Goal: Transaction & Acquisition: Purchase product/service

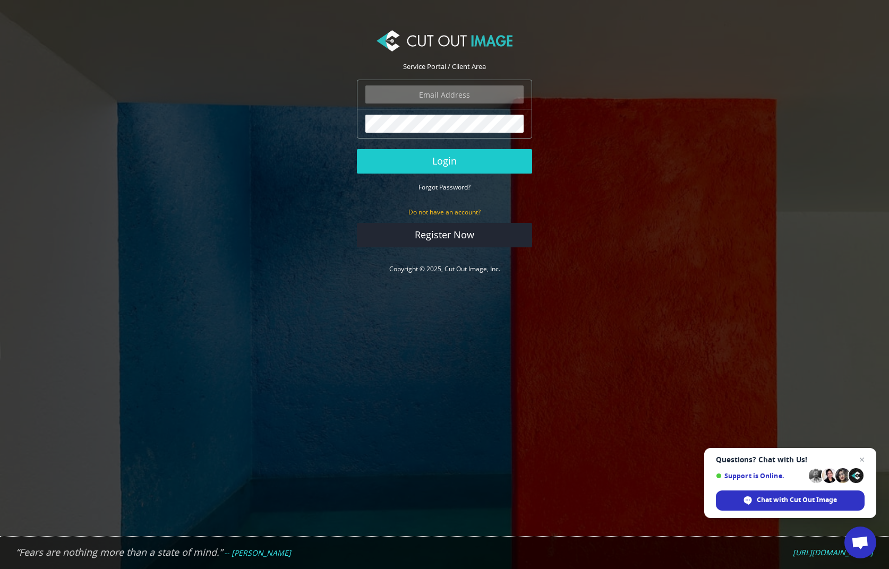
type input "matthew@matthewmillman.com"
click at [445, 161] on button "Login" at bounding box center [444, 161] width 175 height 24
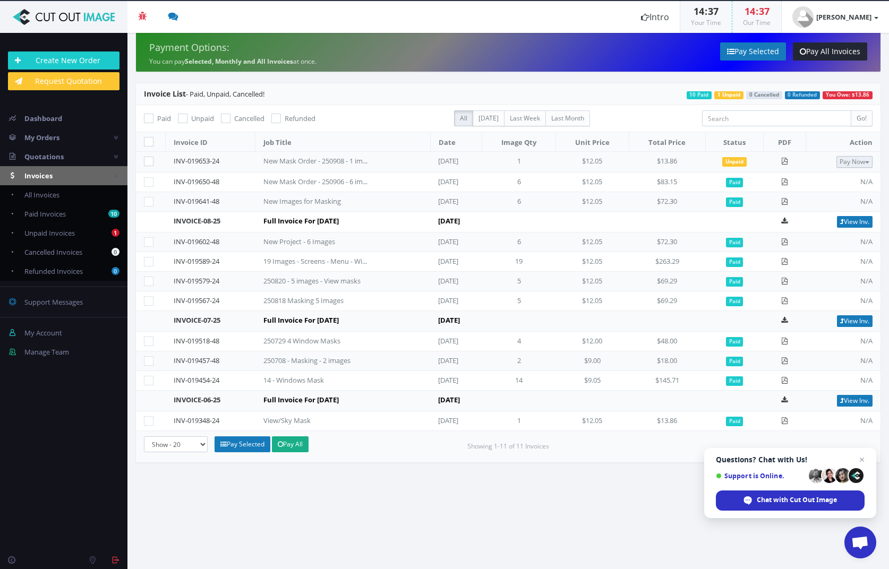
click at [851, 160] on button "Pay Now" at bounding box center [855, 162] width 36 height 12
click at [825, 185] on link "PayPal" at bounding box center [830, 180] width 84 height 16
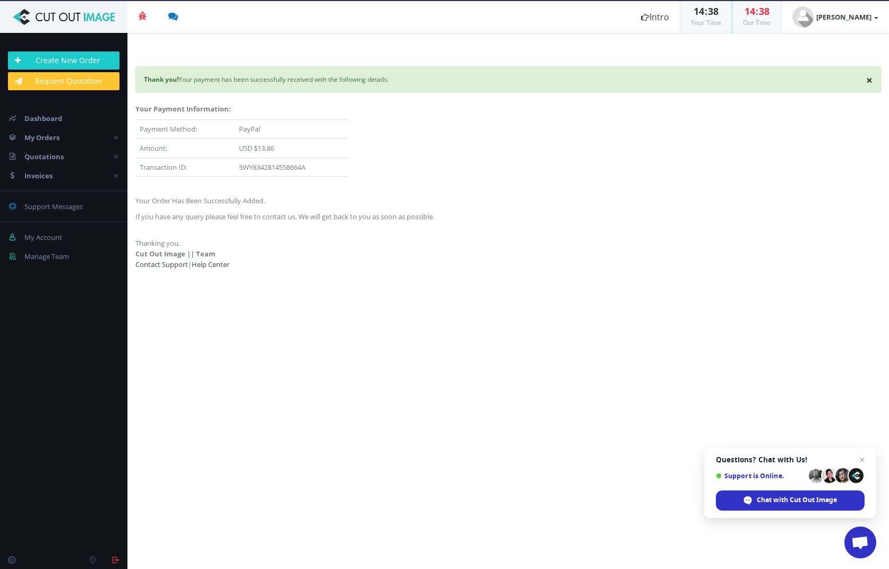
click at [389, 173] on div "Your Payment Information: Payment Method: PayPal Amount: USD $13.86 Transaction…" at bounding box center [508, 189] width 762 height 171
click at [819, 18] on strong "[PERSON_NAME]" at bounding box center [843, 17] width 55 height 10
click at [818, 111] on link "Logout" at bounding box center [836, 114] width 84 height 15
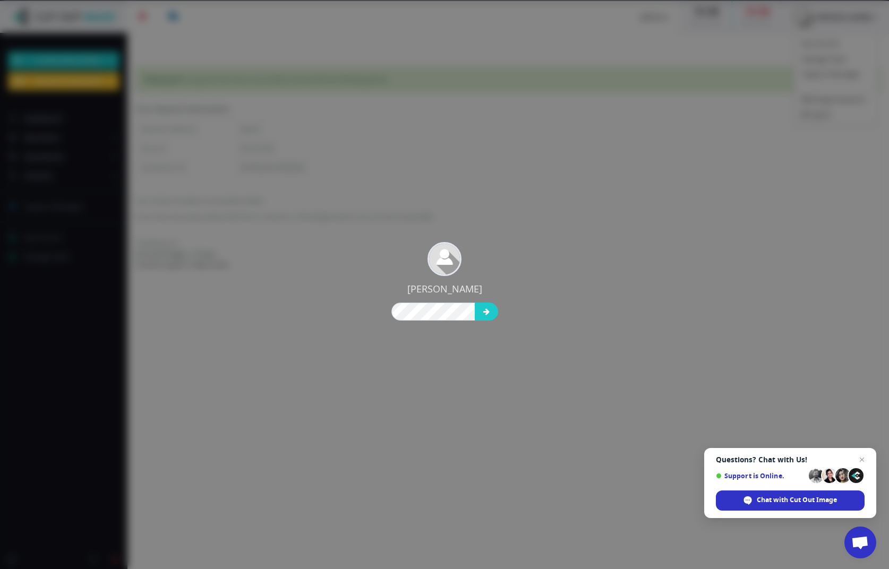
click at [404, 189] on div "[PERSON_NAME]" at bounding box center [444, 284] width 889 height 569
